Goal: Find contact information: Find contact information

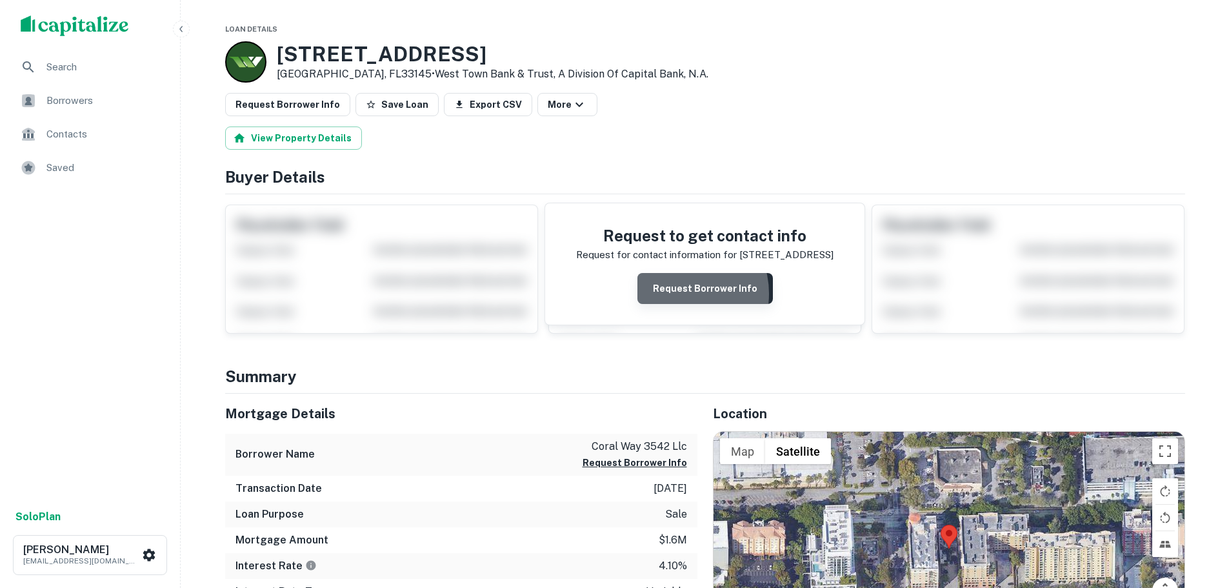
click at [681, 293] on button "Request Borrower Info" at bounding box center [704, 288] width 135 height 31
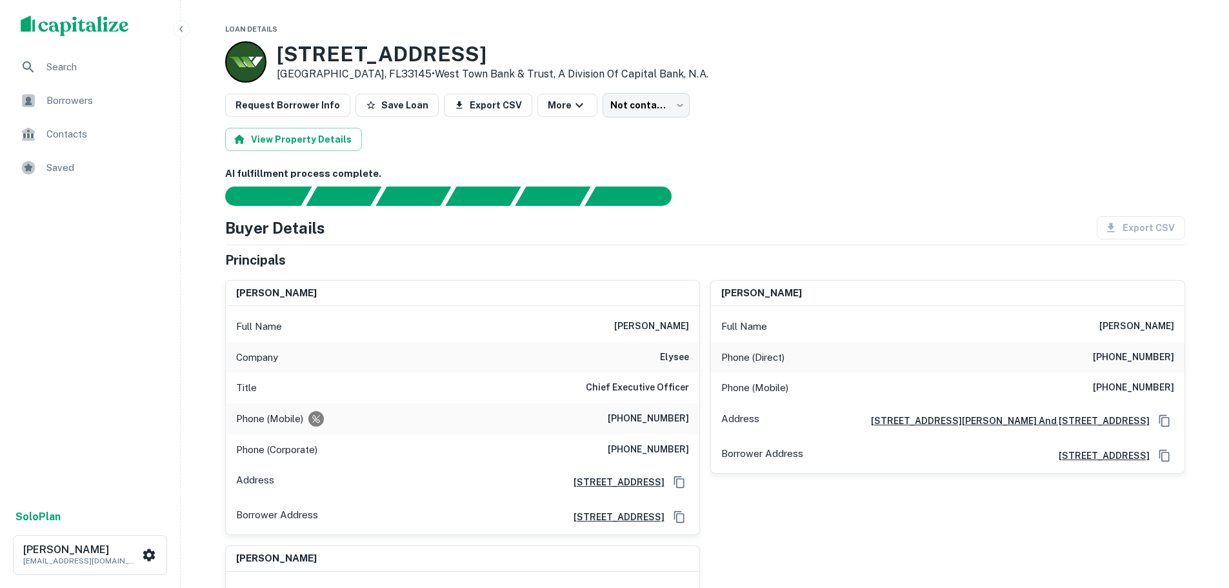
click at [825, 56] on div "[STREET_ADDRESS] • West Town Bank & Trust, A Division Of Capital Bank, N.a." at bounding box center [705, 61] width 960 height 41
click at [617, 111] on body "Search Borrowers Contacts Saved Solo Plan [PERSON_NAME] [PERSON_NAME][EMAIL_ADD…" at bounding box center [619, 294] width 1238 height 588
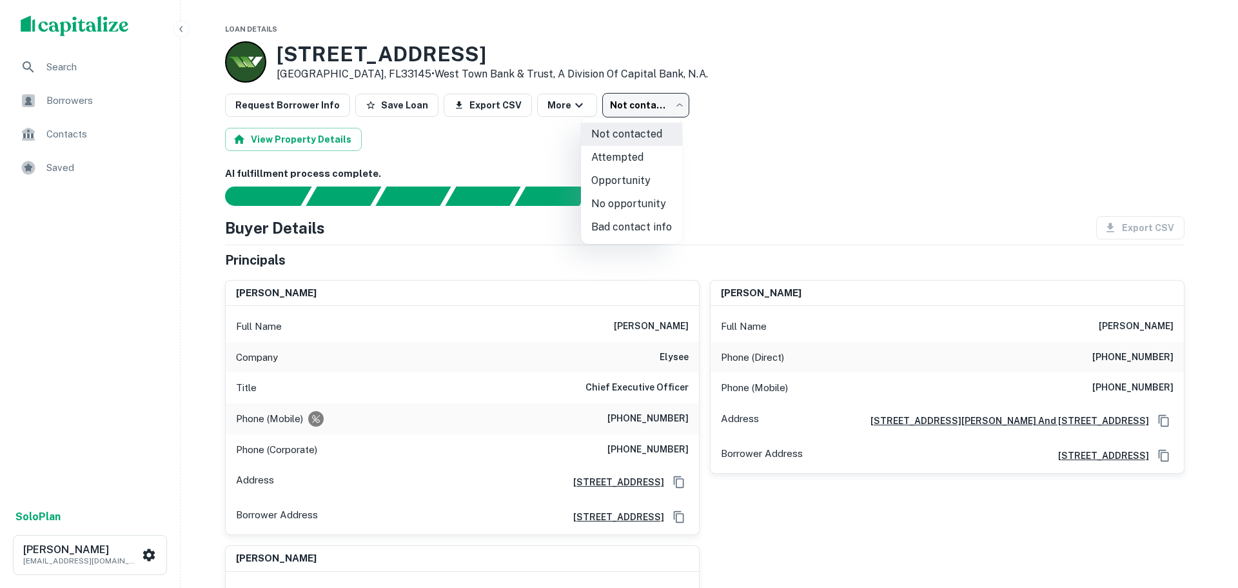
click at [479, 144] on div at bounding box center [619, 294] width 1238 height 588
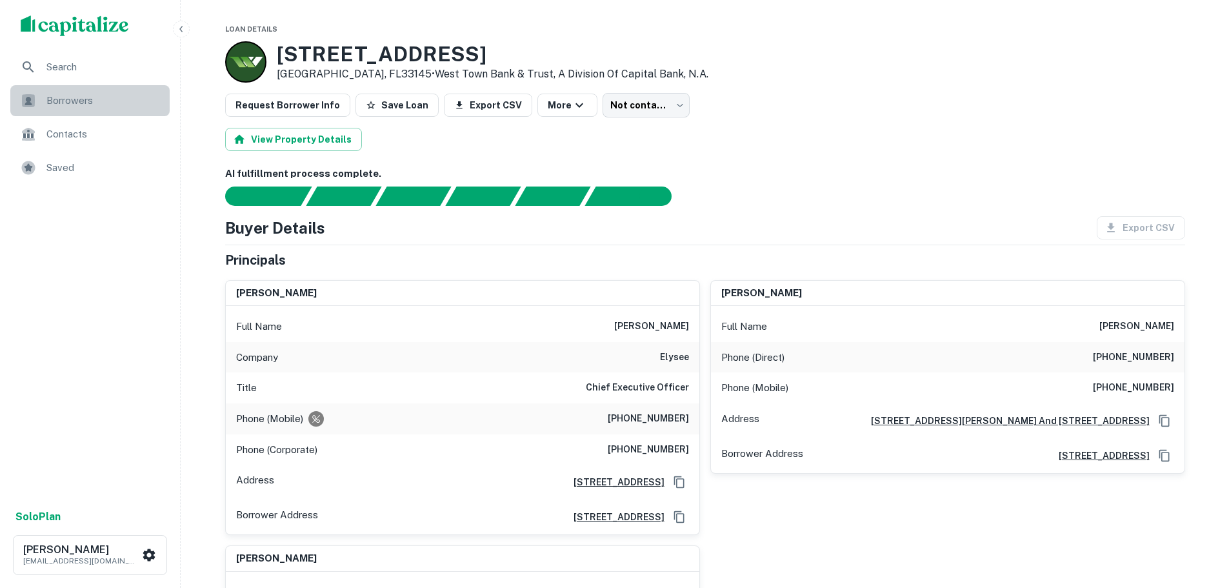
click at [66, 104] on span "Borrowers" at bounding box center [103, 100] width 115 height 15
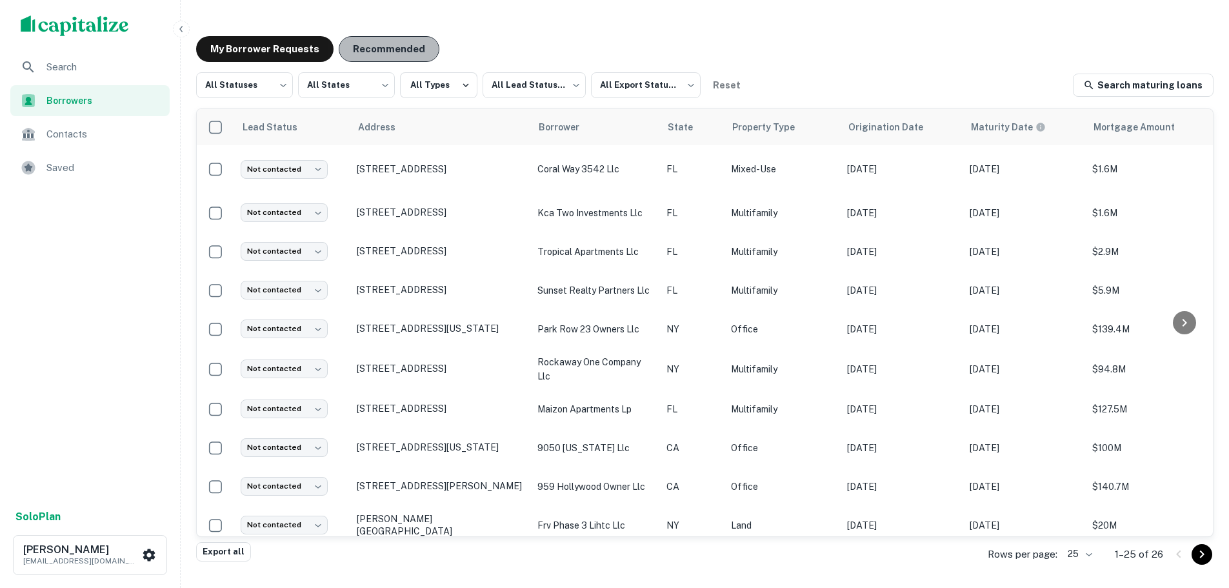
click at [403, 55] on button "Recommended" at bounding box center [389, 49] width 101 height 26
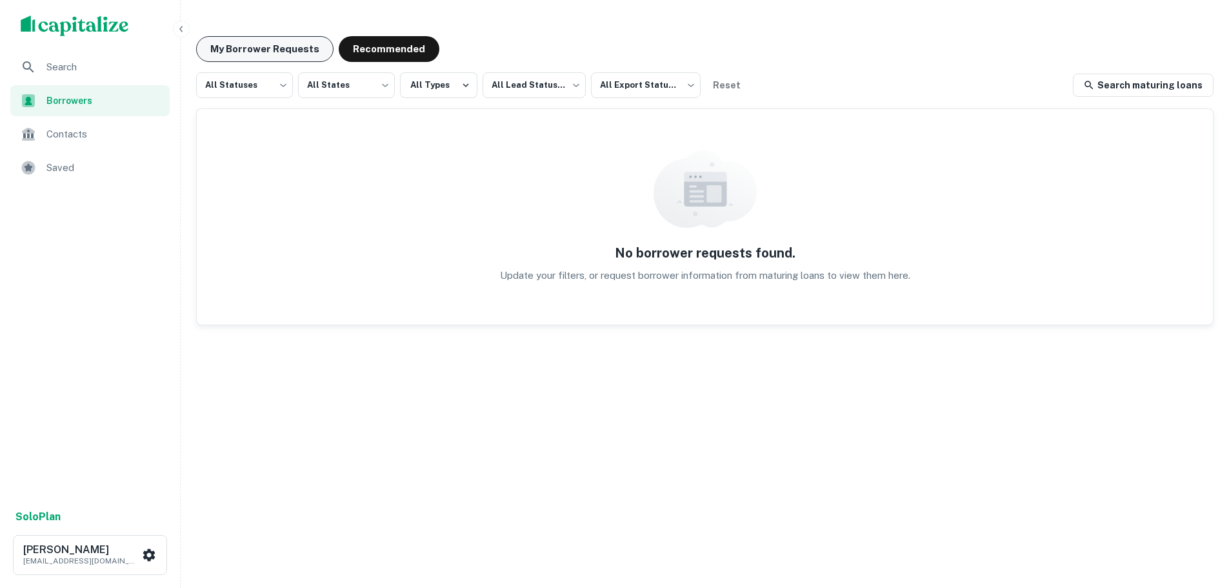
click at [287, 44] on button "My Borrower Requests" at bounding box center [264, 49] width 137 height 26
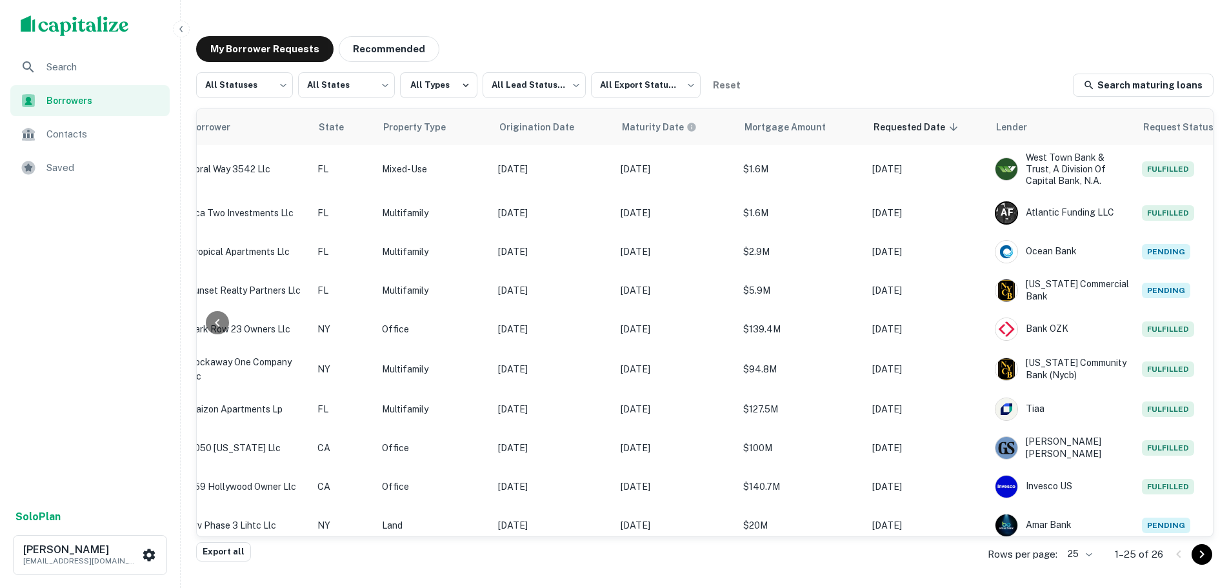
scroll to position [0, 379]
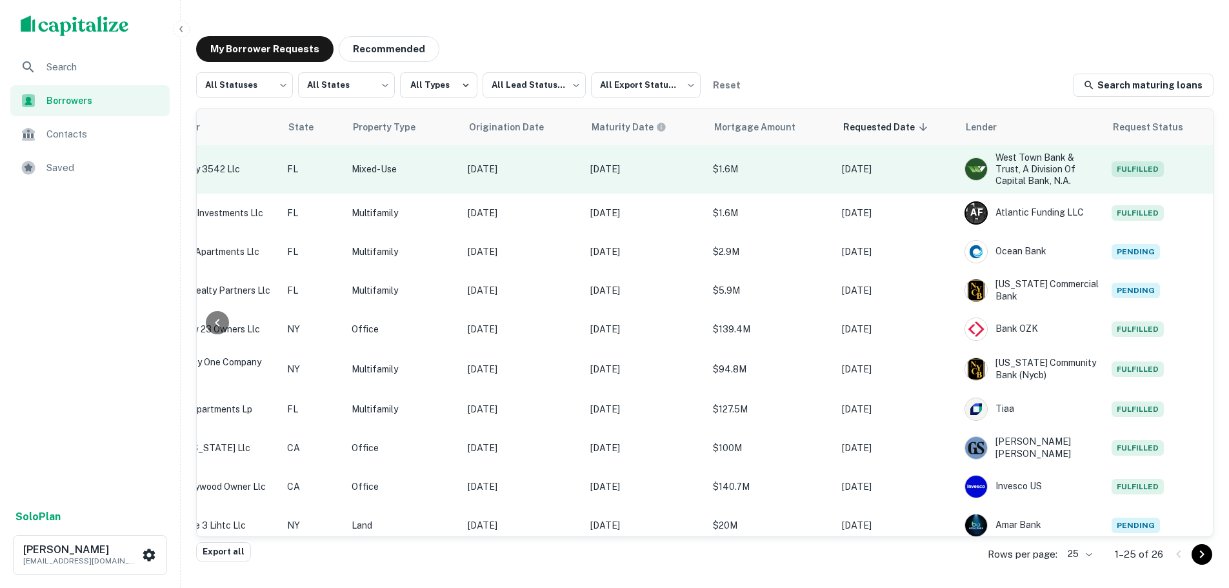
click at [1126, 170] on span "Fulfilled" at bounding box center [1137, 168] width 52 height 15
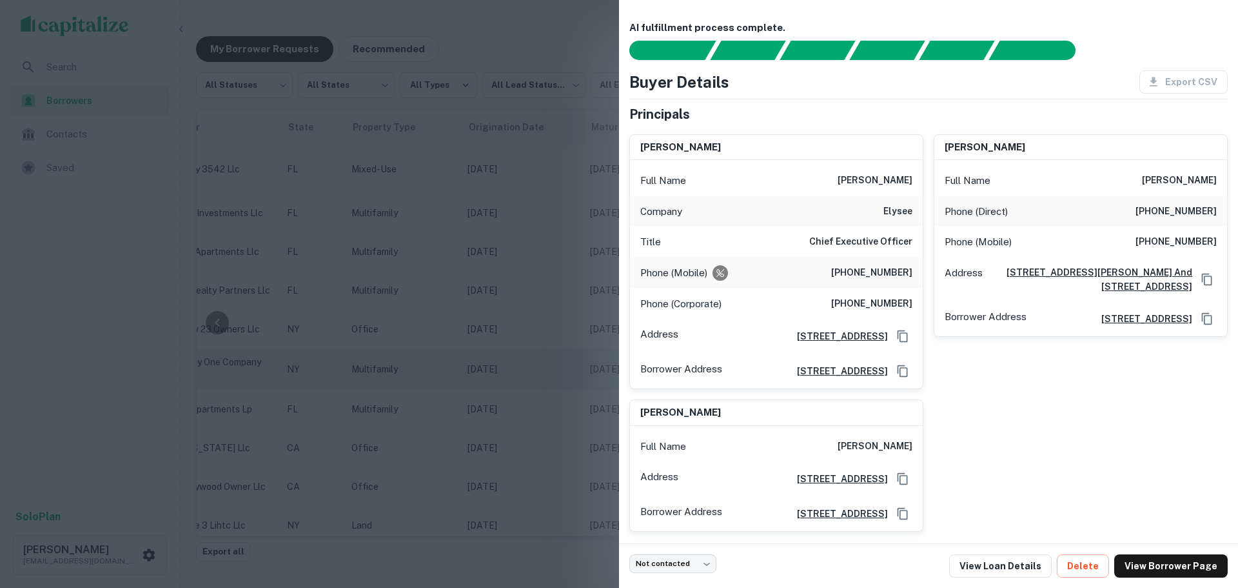
click at [517, 370] on div at bounding box center [619, 294] width 1238 height 588
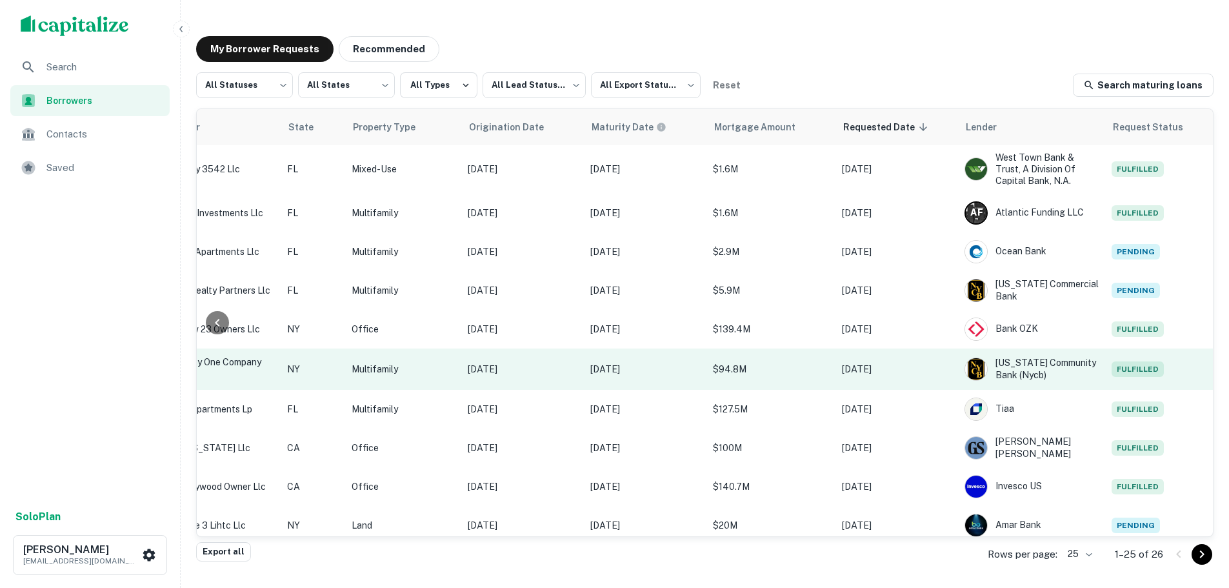
scroll to position [0, 370]
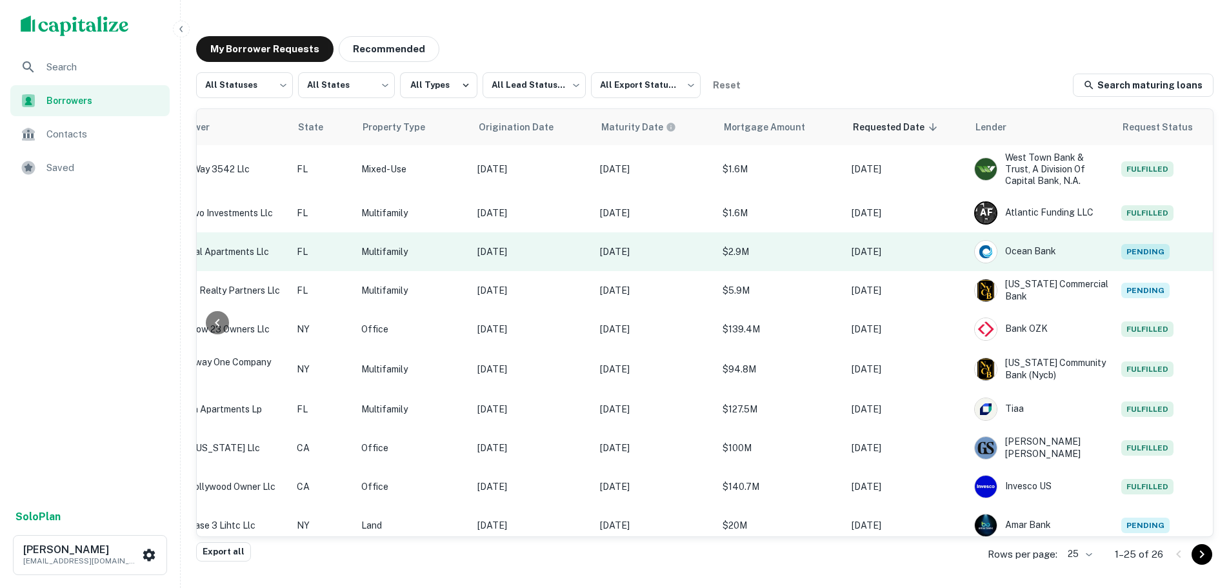
click at [1142, 254] on span "Pending" at bounding box center [1145, 251] width 48 height 15
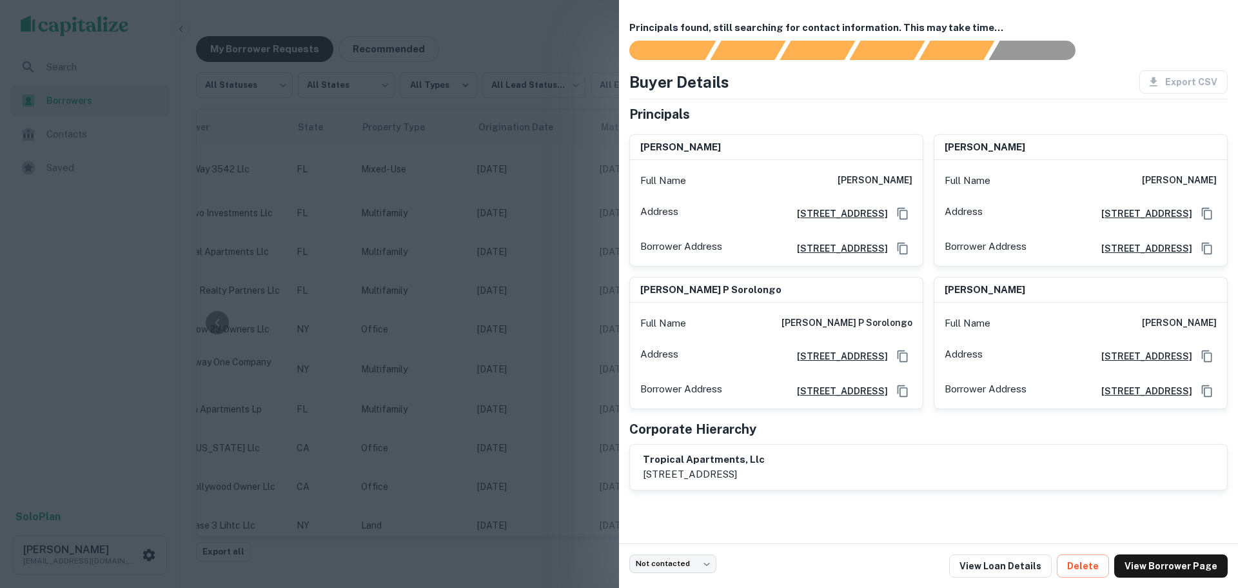
click at [520, 262] on div at bounding box center [619, 294] width 1238 height 588
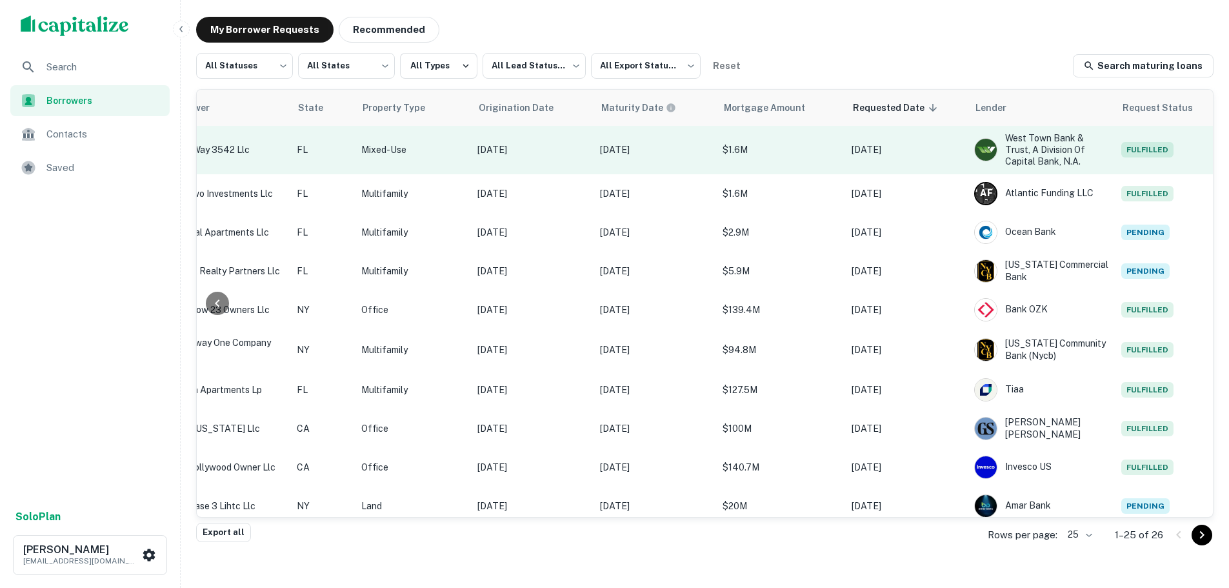
scroll to position [0, 0]
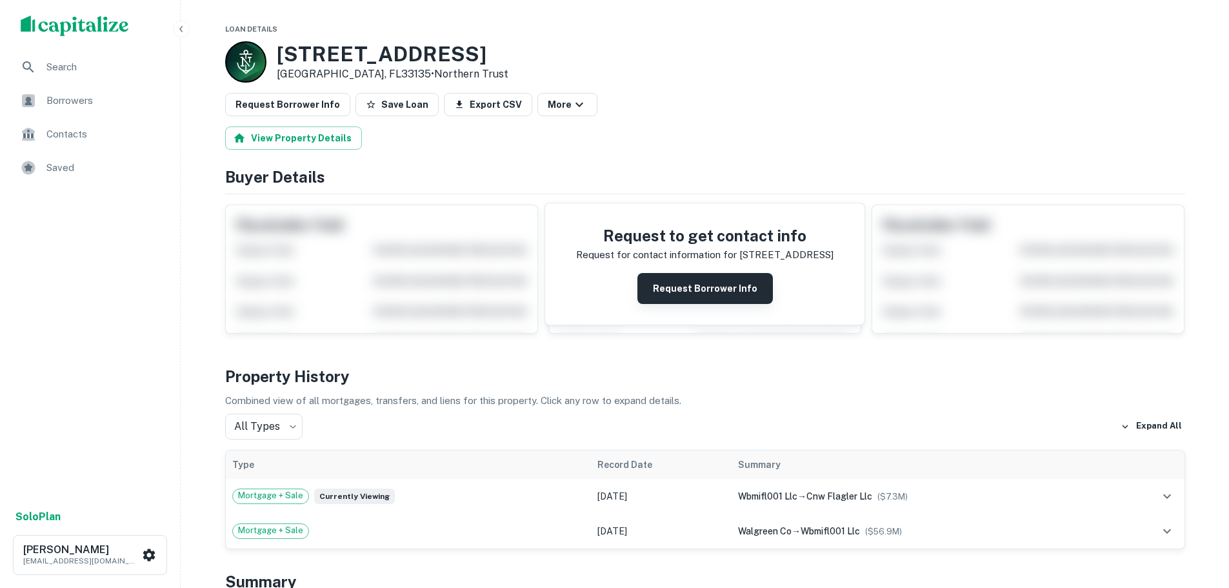
click at [666, 286] on button "Request Borrower Info" at bounding box center [704, 288] width 135 height 31
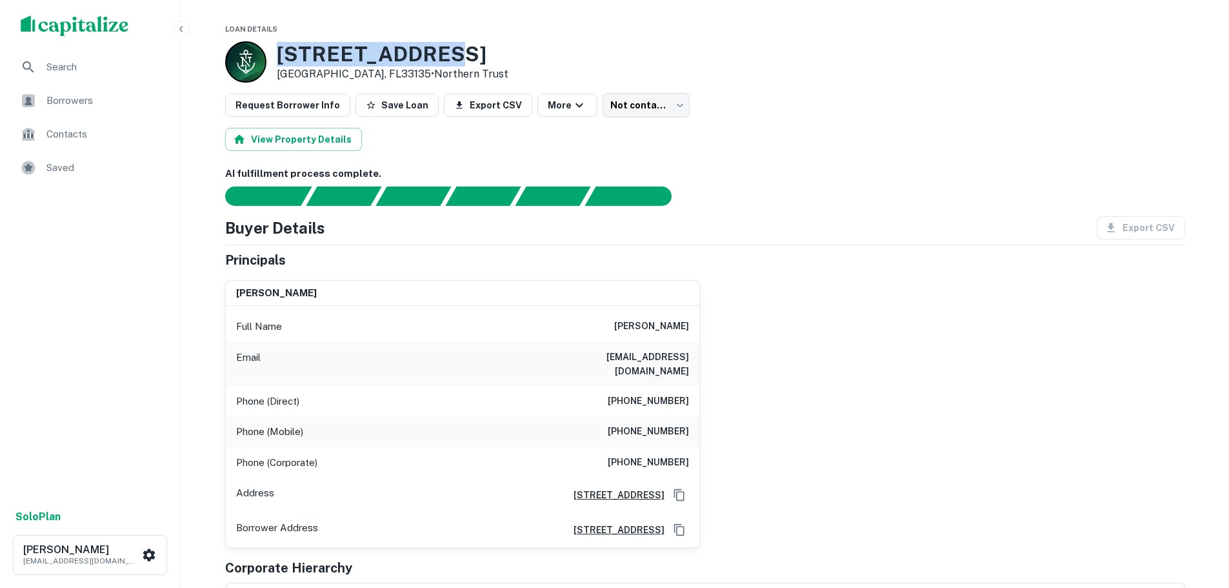
drag, startPoint x: 429, startPoint y: 52, endPoint x: 225, endPoint y: 68, distance: 204.4
click at [225, 68] on div "1201 SW 1ST ST Miami, FL33135 • Northern Trust" at bounding box center [366, 61] width 283 height 41
copy div "1201 SW 1ST ST"
drag, startPoint x: 689, startPoint y: 451, endPoint x: 613, endPoint y: 454, distance: 76.2
click at [613, 454] on div "Phone (Corporate) (305) 448-8255" at bounding box center [462, 462] width 473 height 31
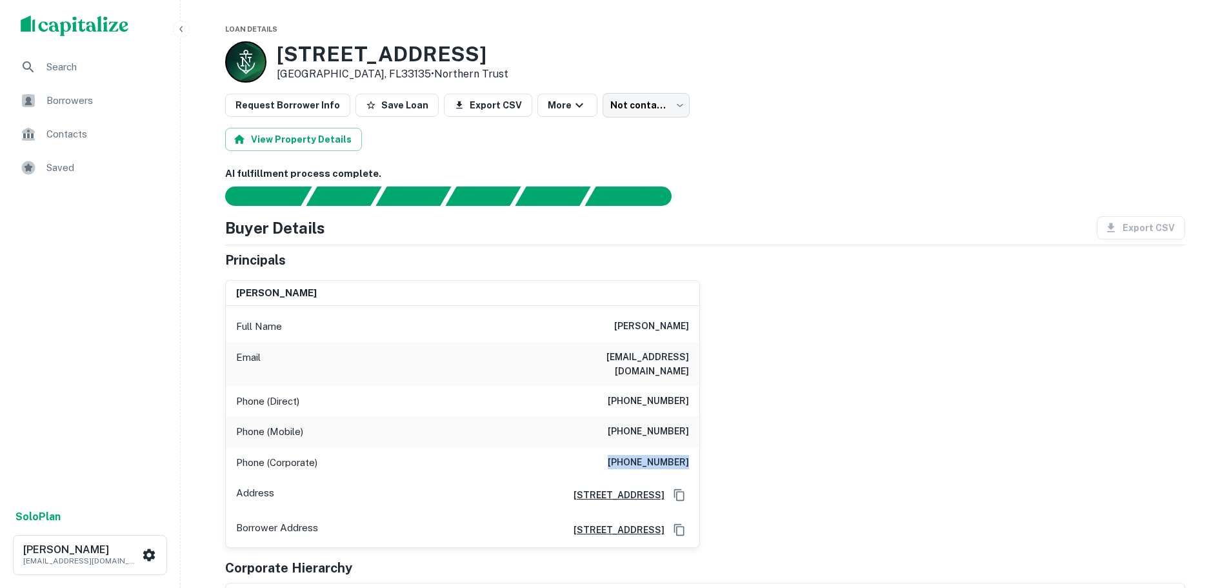
copy h6 "(305) 448-8255"
drag, startPoint x: 549, startPoint y: 357, endPoint x: 693, endPoint y: 356, distance: 143.8
click at [693, 356] on div "Email calvarez@onehealthmedical.com" at bounding box center [462, 364] width 473 height 44
copy h6 "calvarez@onehealthmedical.com"
drag, startPoint x: 618, startPoint y: 448, endPoint x: 692, endPoint y: 449, distance: 73.5
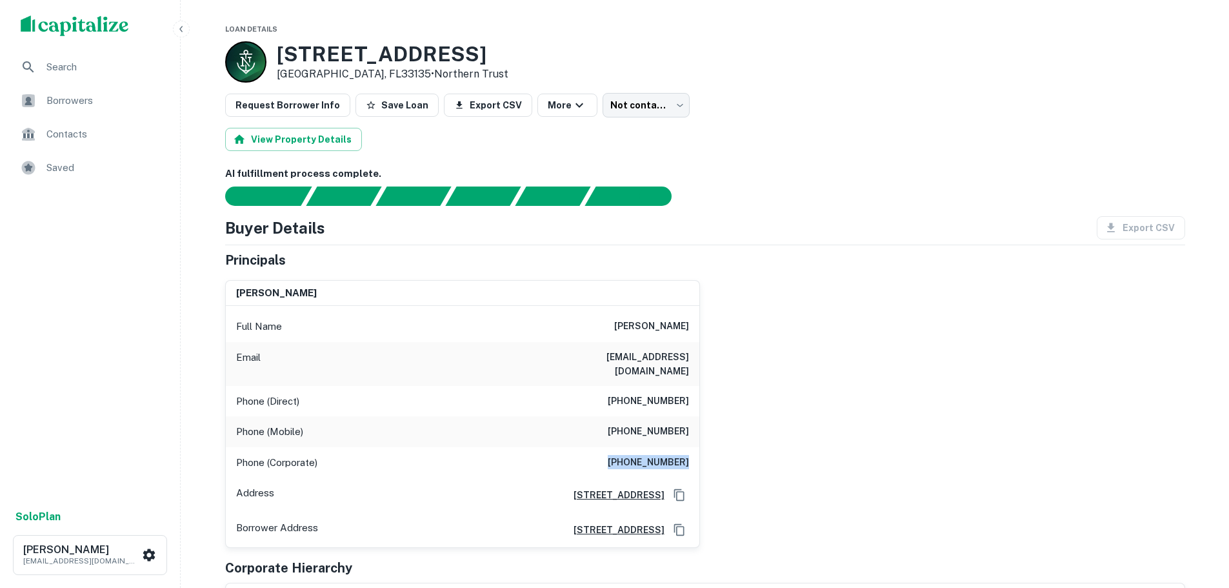
click at [692, 449] on div "Phone (Corporate) (305) 448-8255" at bounding box center [462, 462] width 473 height 31
copy h6 "(305) 448-8255"
drag, startPoint x: 689, startPoint y: 420, endPoint x: 615, endPoint y: 415, distance: 73.7
click at [615, 416] on div "Phone (Mobile) (305) 987-5401" at bounding box center [462, 431] width 473 height 31
copy h6 "(305) 987-5401"
